Goal: Find specific page/section: Find specific page/section

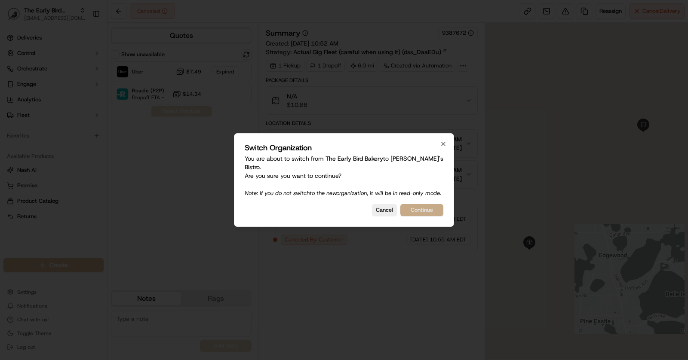
click at [435, 213] on button "Continue" at bounding box center [421, 210] width 43 height 12
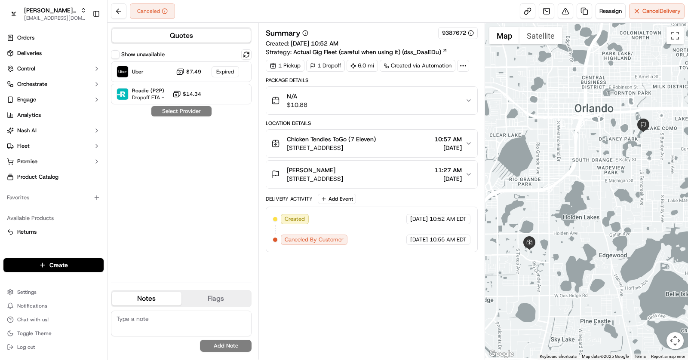
click at [343, 176] on span "[STREET_ADDRESS]" at bounding box center [315, 179] width 56 height 9
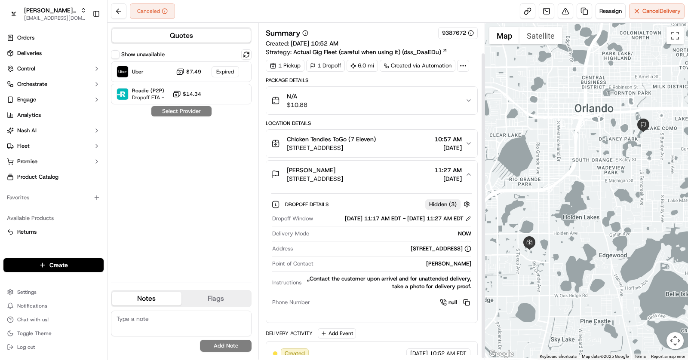
scroll to position [35, 0]
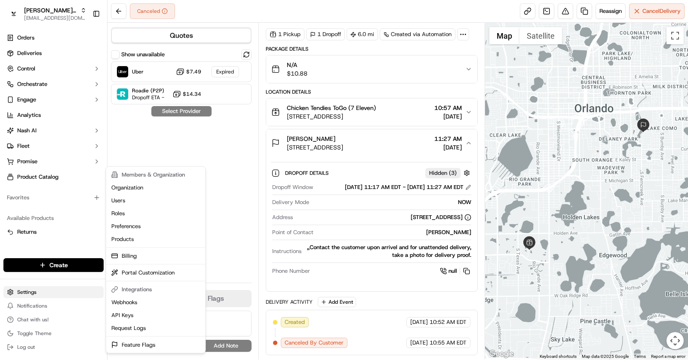
click at [35, 292] on html "[PERSON_NAME]'s Bistro [EMAIL_ADDRESS][DOMAIN_NAME] Toggle Sidebar Orders Deliv…" at bounding box center [344, 180] width 688 height 360
click at [141, 344] on link "Feature Flags" at bounding box center [156, 345] width 96 height 13
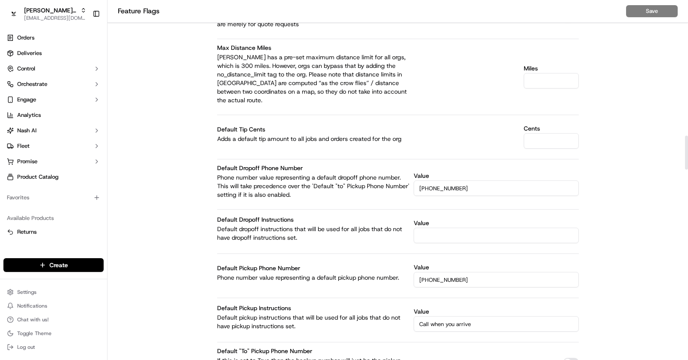
scroll to position [1451, 0]
